Goal: Task Accomplishment & Management: Use online tool/utility

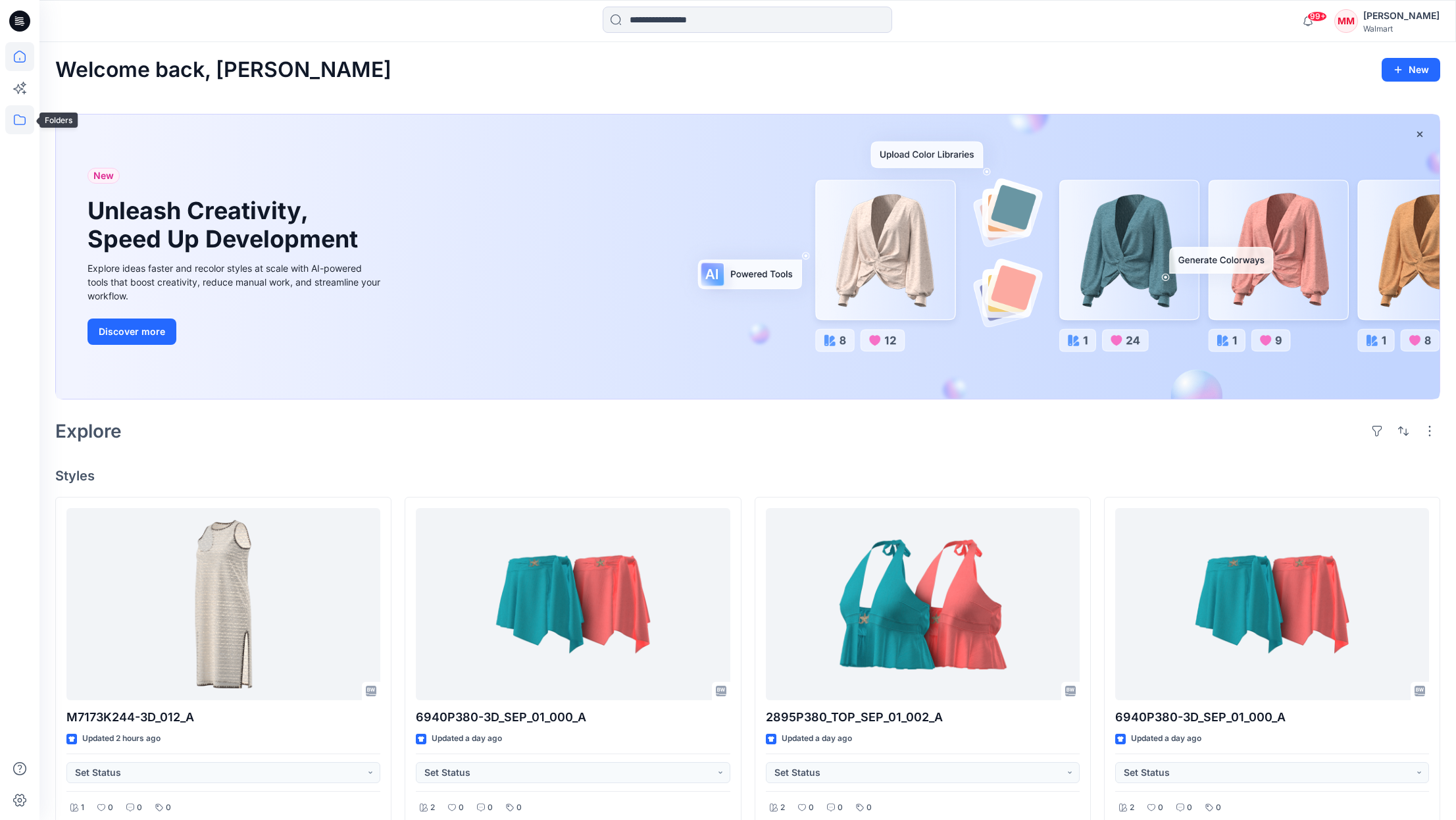
drag, startPoint x: 16, startPoint y: 121, endPoint x: 23, endPoint y: 123, distance: 7.3
click at [15, 119] on icon at bounding box center [19, 119] width 29 height 29
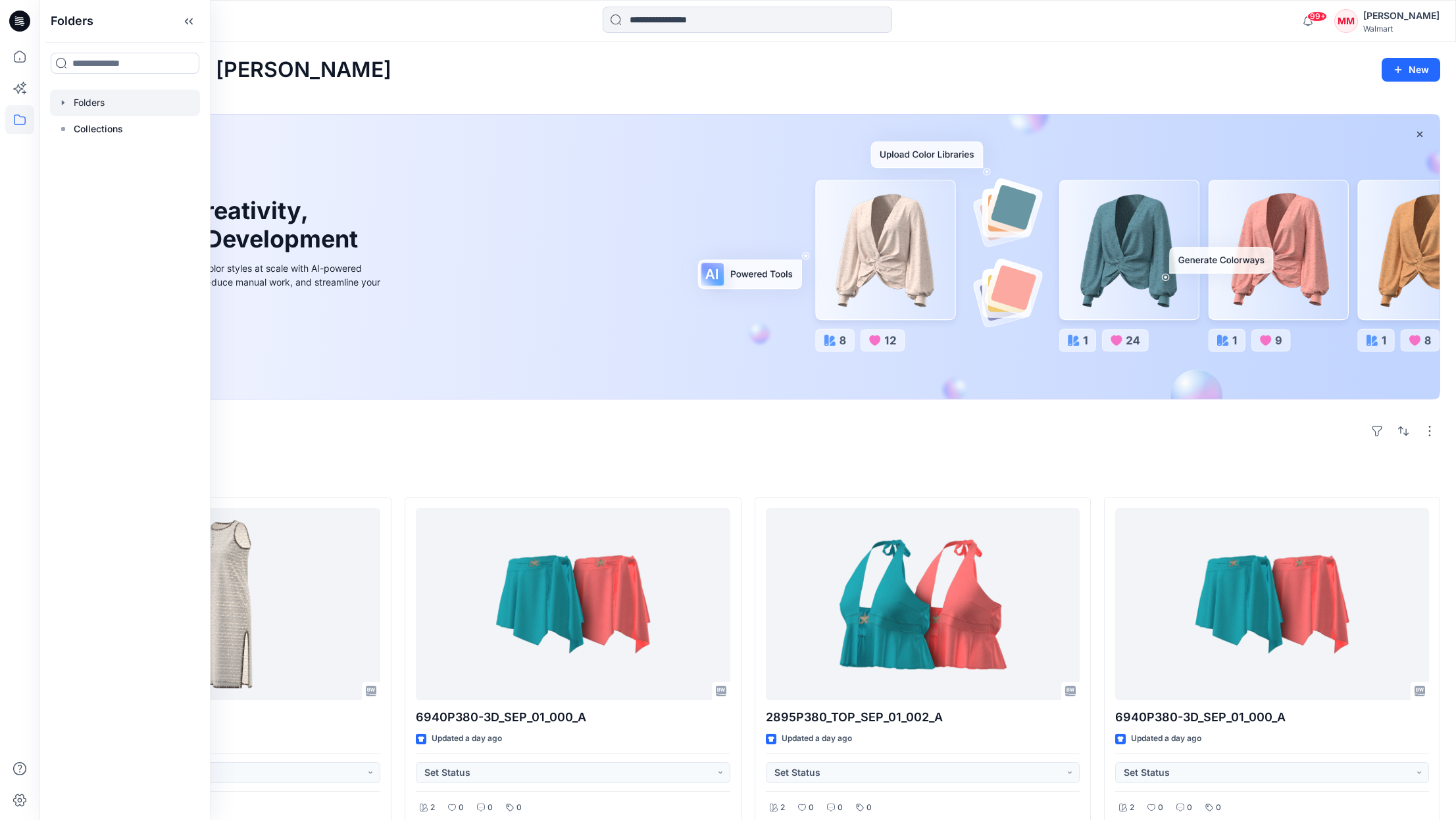
click at [62, 105] on icon "button" at bounding box center [63, 102] width 10 height 10
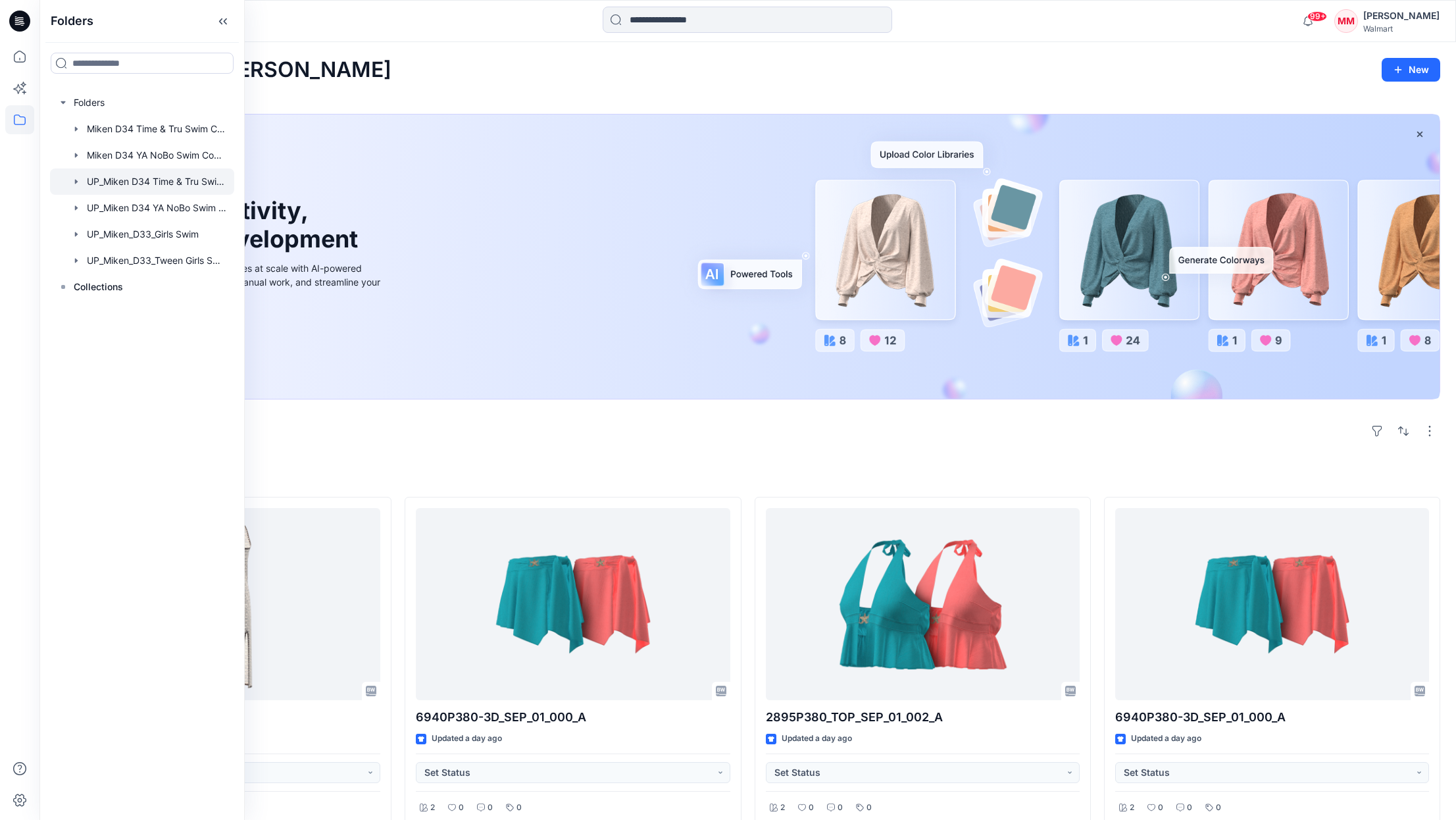
click at [132, 181] on div at bounding box center [142, 181] width 184 height 27
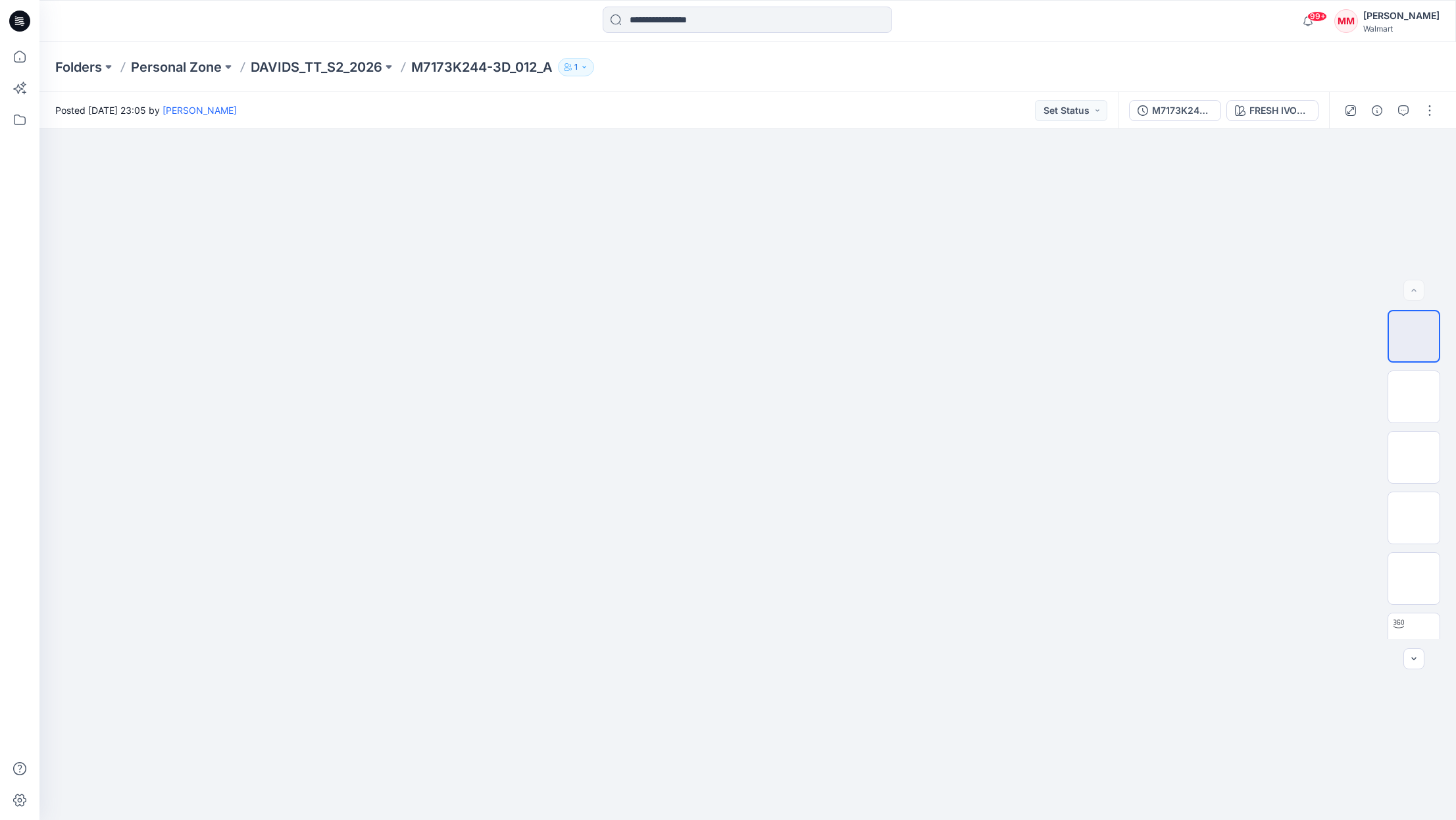
click at [336, 65] on p "DAVIDS_TT_S2_2026" at bounding box center [316, 67] width 132 height 18
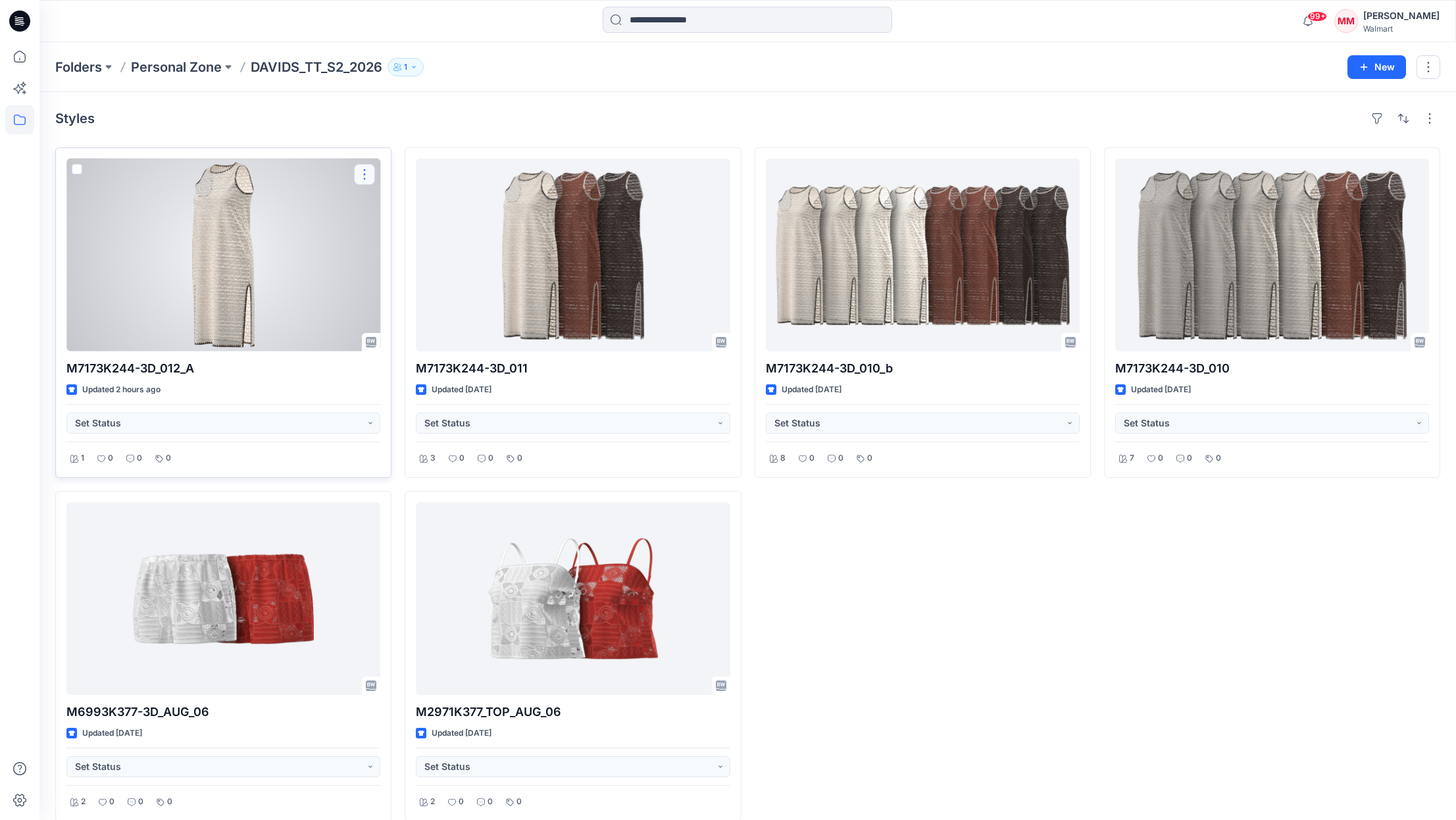
drag, startPoint x: 376, startPoint y: 172, endPoint x: 367, endPoint y: 181, distance: 12.7
click at [366, 171] on button "button" at bounding box center [364, 174] width 21 height 21
click at [436, 253] on p "Duplicate to..." at bounding box center [410, 253] width 60 height 14
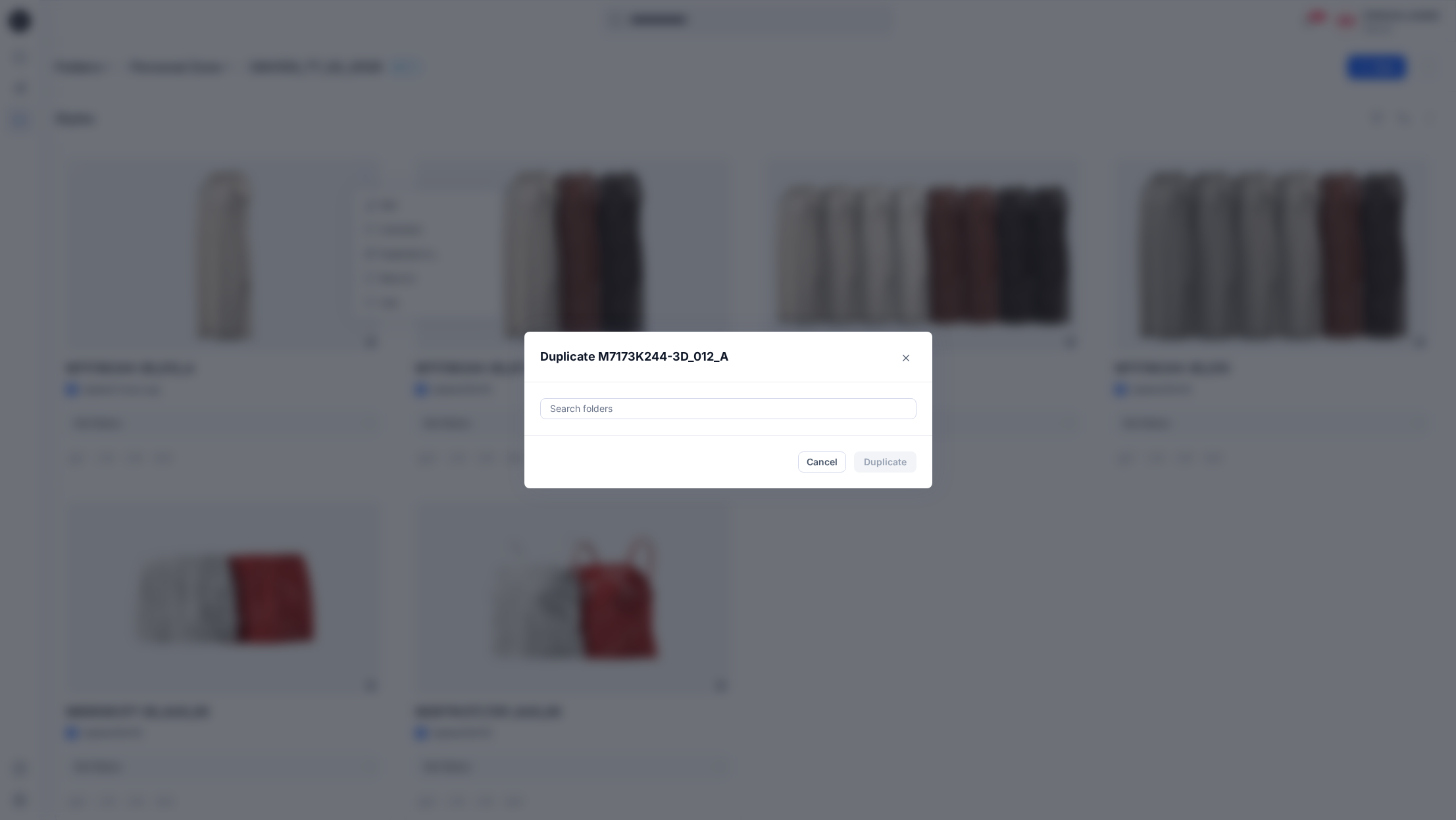
drag, startPoint x: 592, startPoint y: 400, endPoint x: 590, endPoint y: 409, distance: 9.2
click at [592, 401] on div at bounding box center [728, 409] width 360 height 16
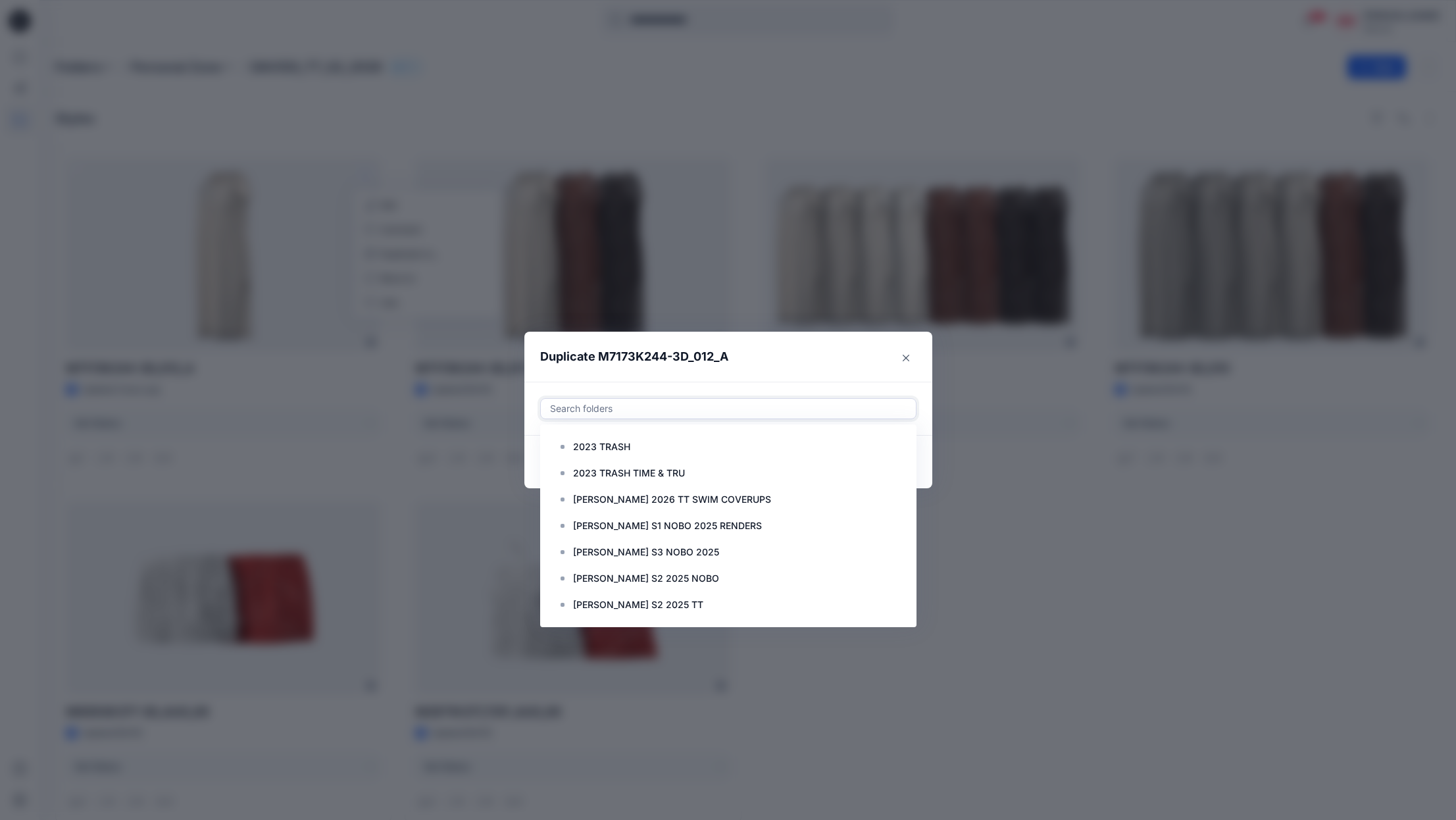
paste input "**********"
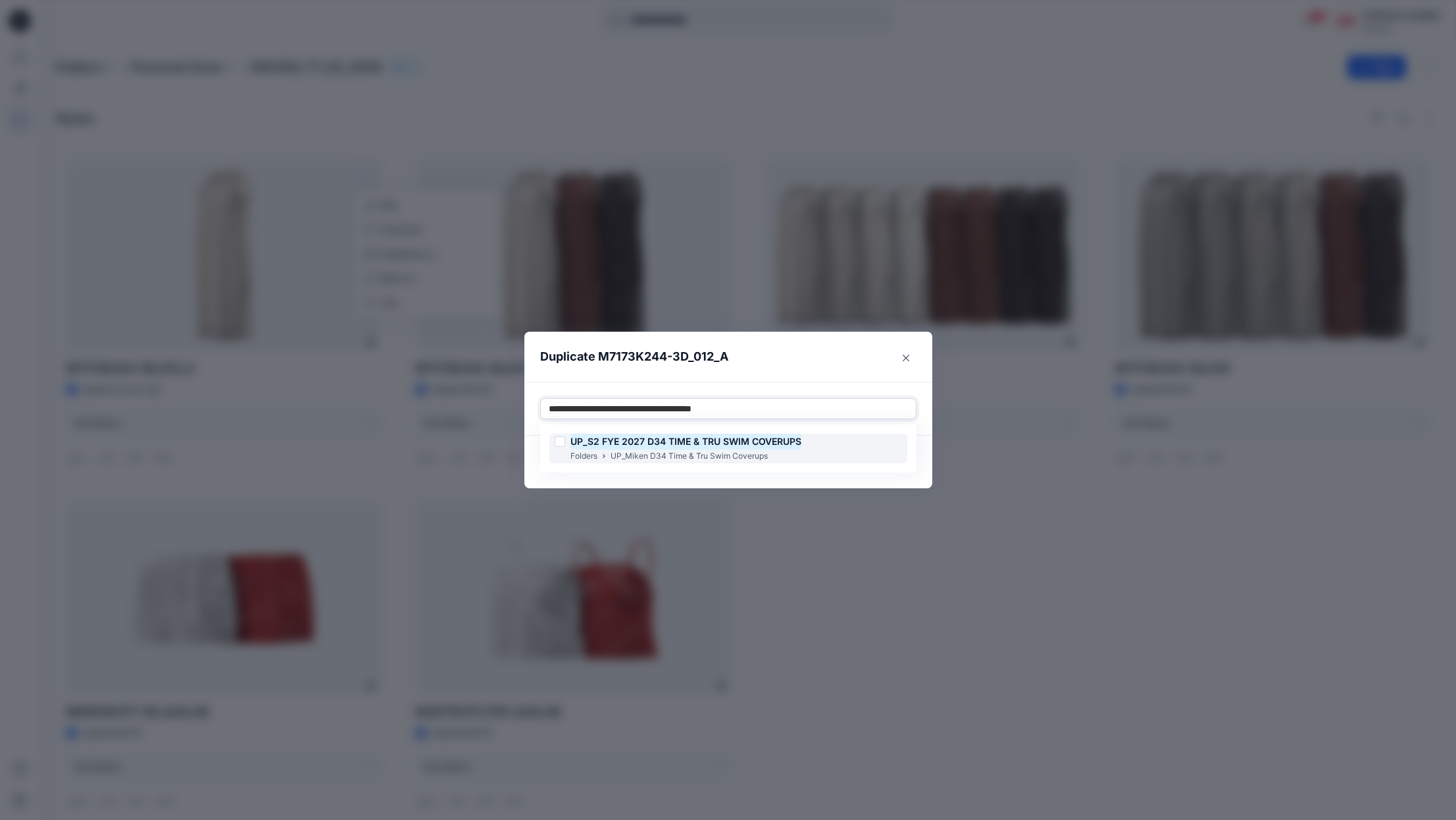
click at [558, 440] on div at bounding box center [559, 441] width 10 height 10
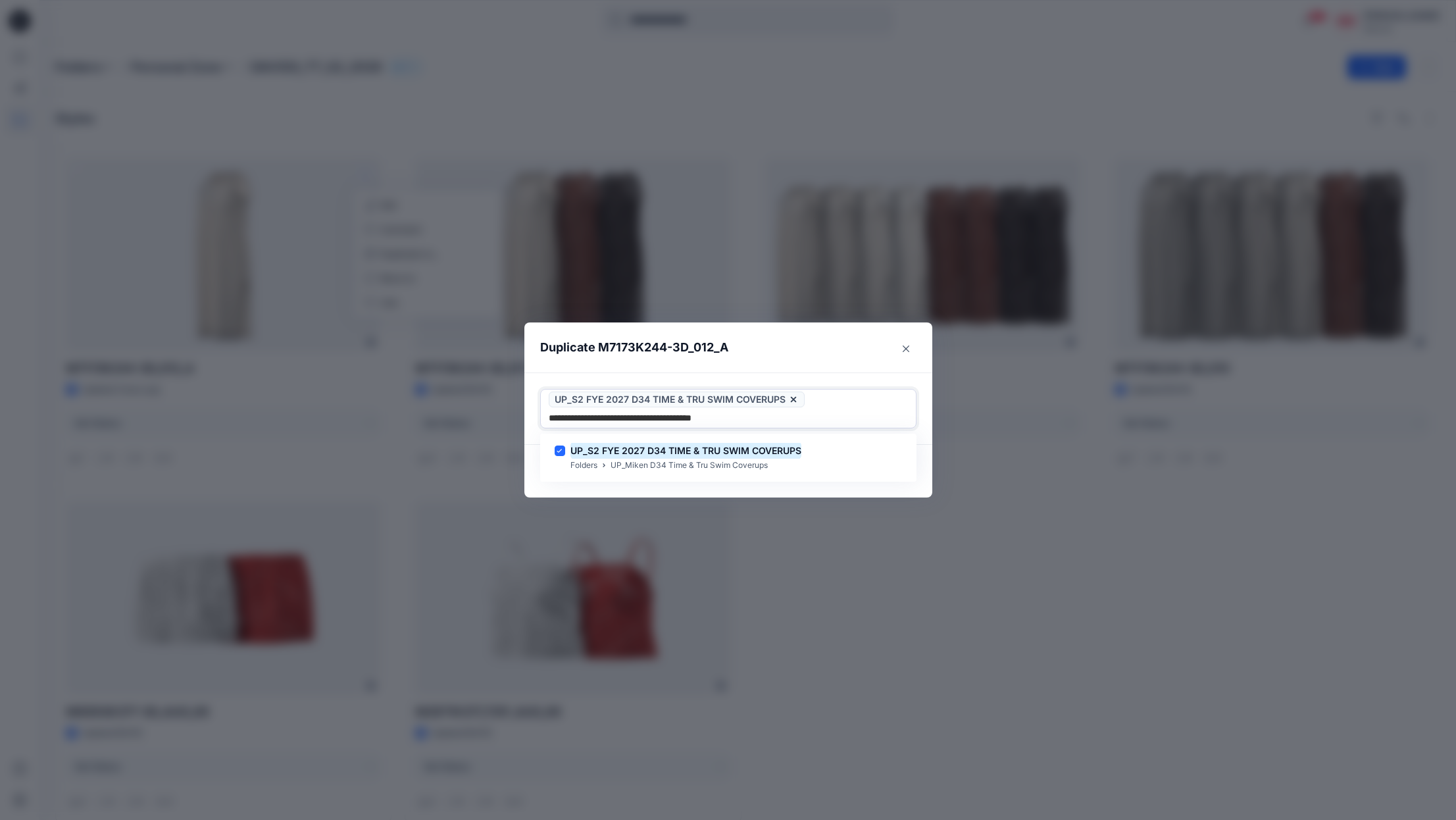
type input "**********"
click at [826, 369] on header "Duplicate M7173K244-3D_012_A" at bounding box center [715, 348] width 382 height 50
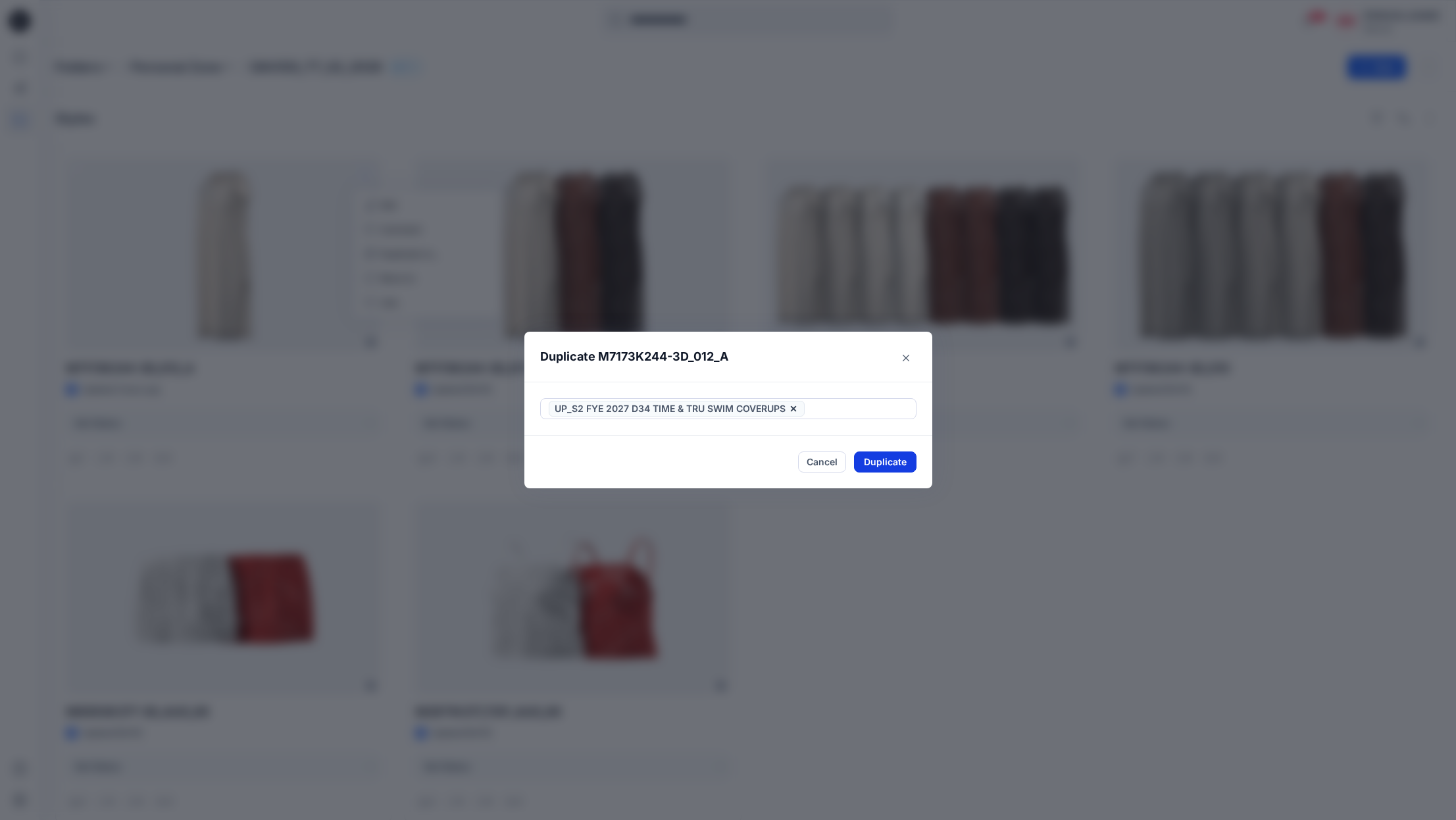
click at [888, 463] on button "Duplicate" at bounding box center [886, 462] width 63 height 21
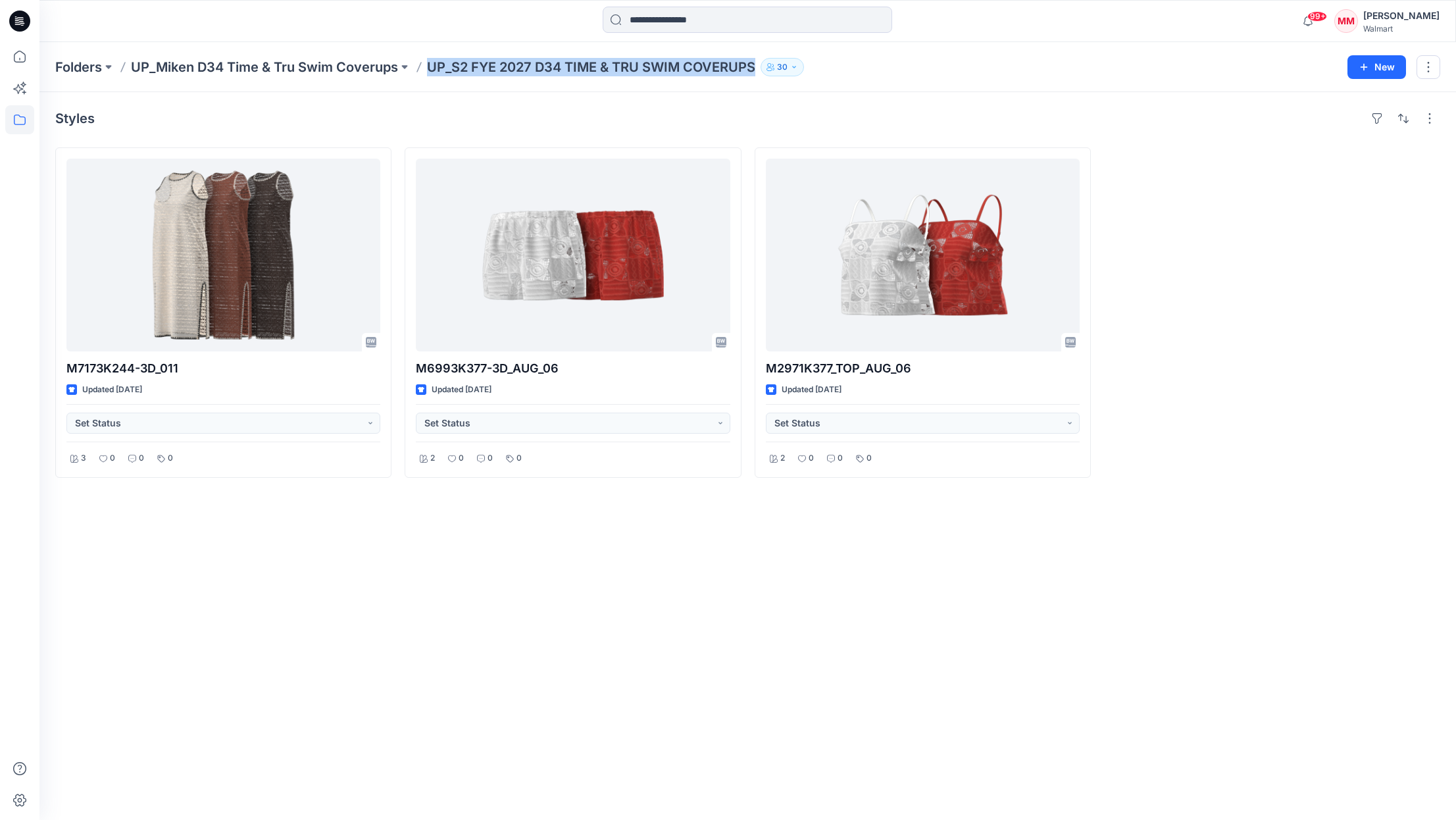
drag, startPoint x: 429, startPoint y: 68, endPoint x: 754, endPoint y: 63, distance: 325.0
click at [755, 66] on div "Folders UP_Miken D34 Time & Tru Swim Coverups UP_S2 FYE 2027 D34 TIME & TRU SWI…" at bounding box center [696, 67] width 1282 height 18
copy p "UP_S2 FYE 2027 D34 TIME & TRU SWIM COVERUPS"
